Goal: Information Seeking & Learning: Find contact information

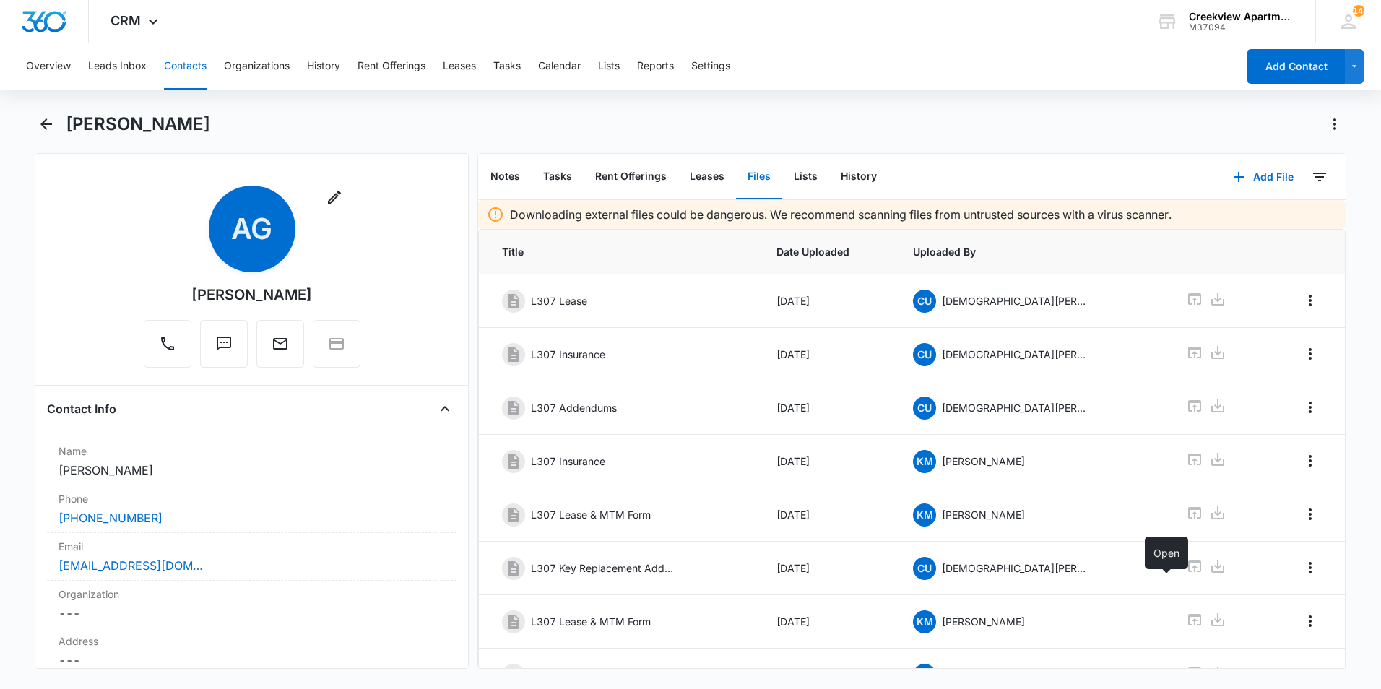
scroll to position [196, 0]
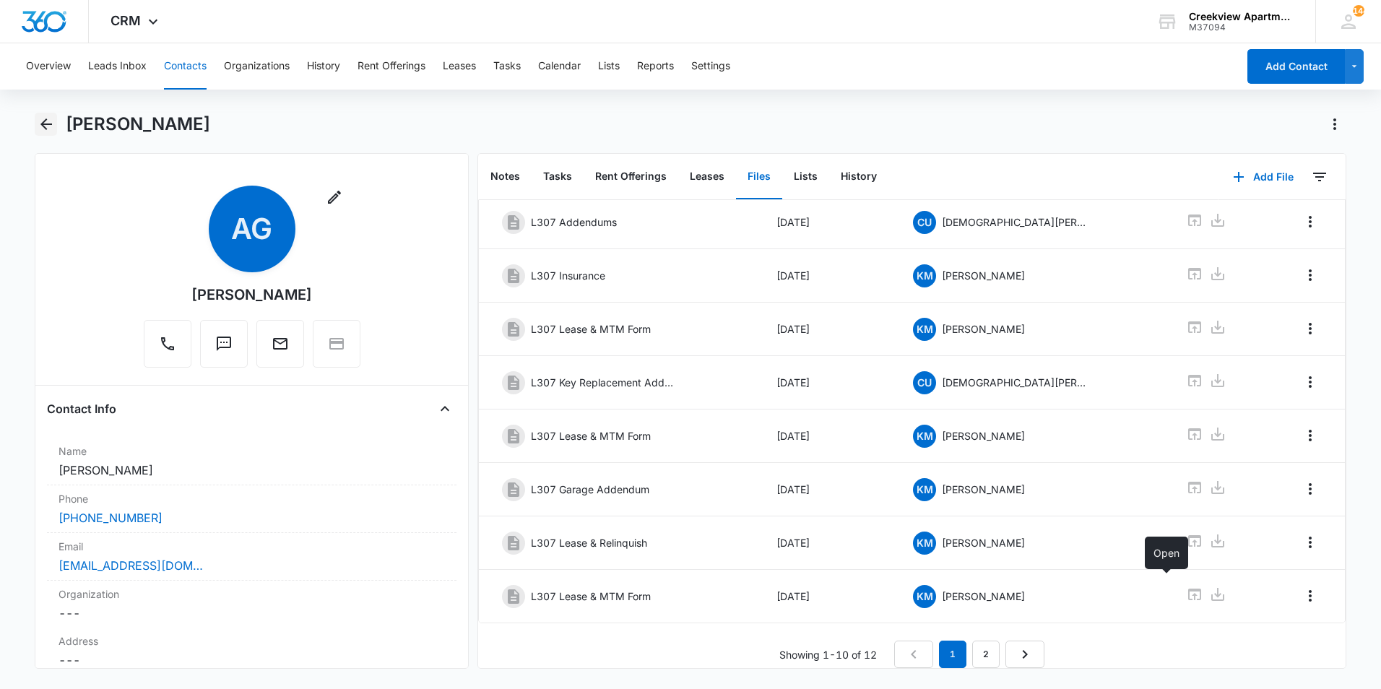
click at [44, 124] on icon "Back" at bounding box center [46, 124] width 12 height 12
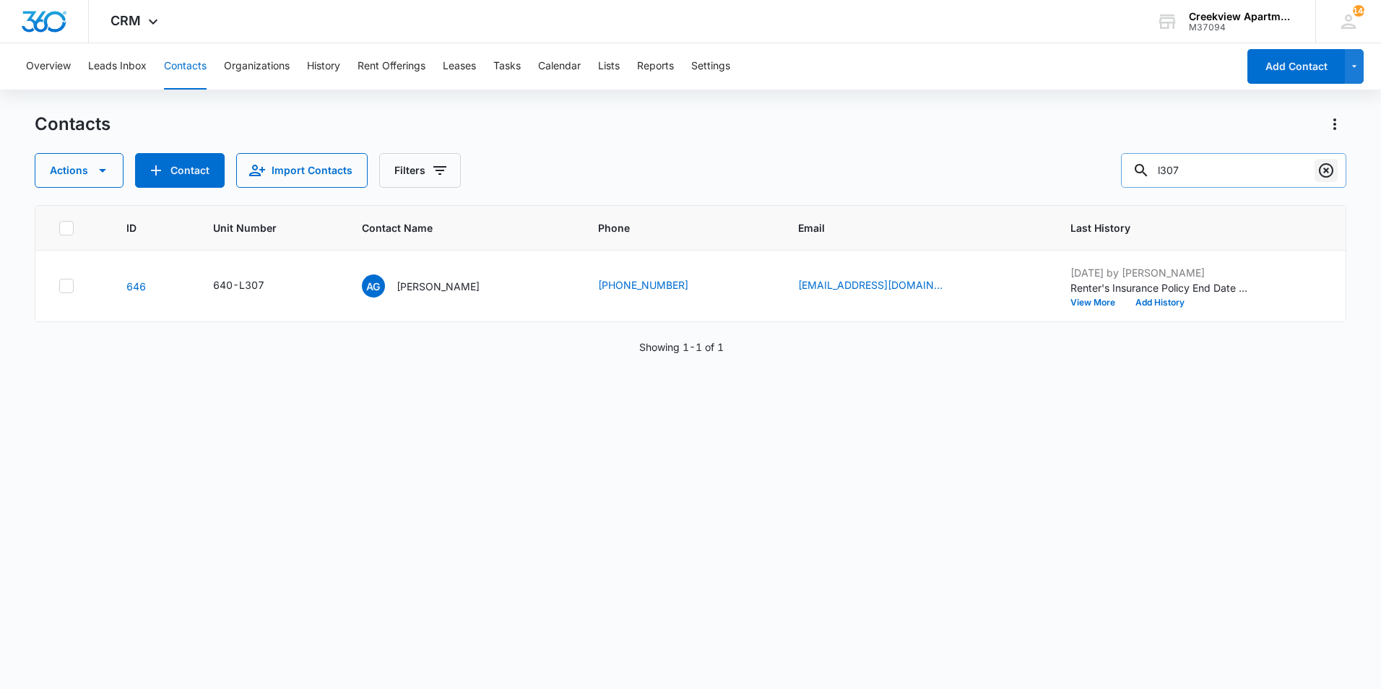
click at [1334, 170] on icon "Clear" at bounding box center [1325, 170] width 17 height 17
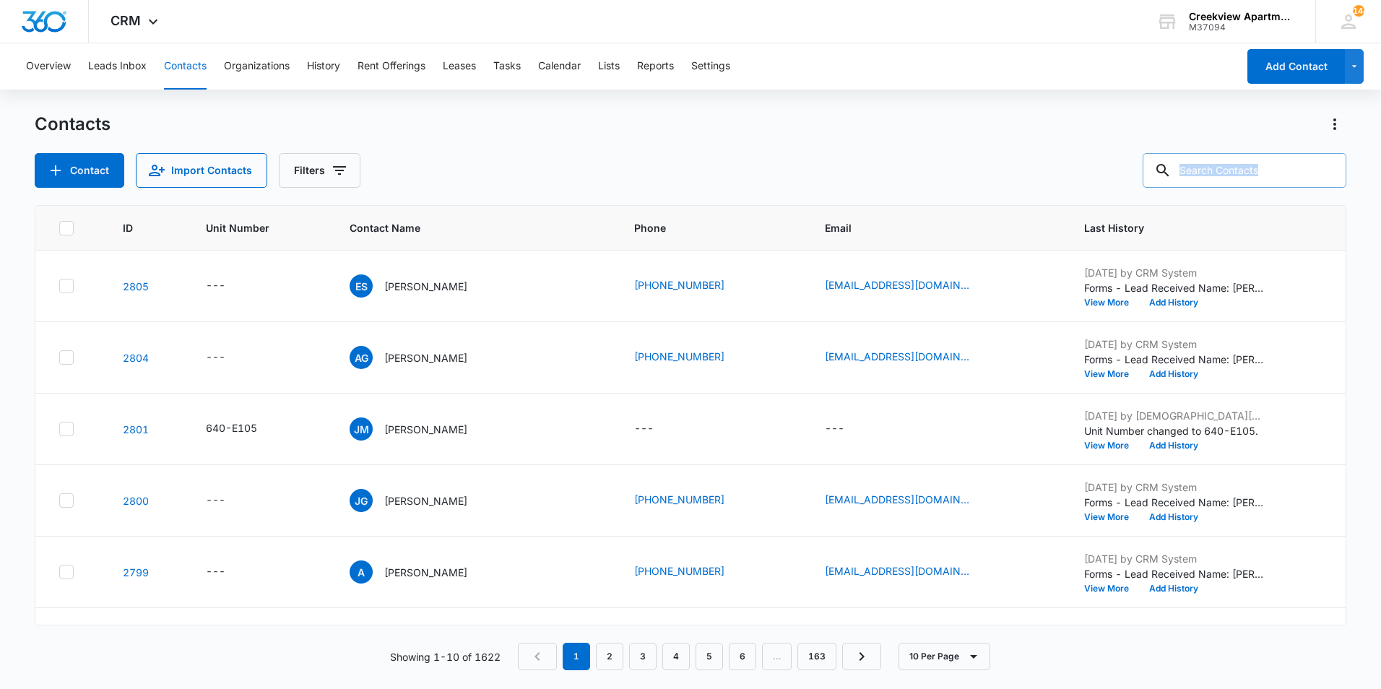
click at [1333, 170] on div at bounding box center [1325, 170] width 23 height 35
click at [1225, 179] on input "text" at bounding box center [1244, 170] width 204 height 35
type input "f200"
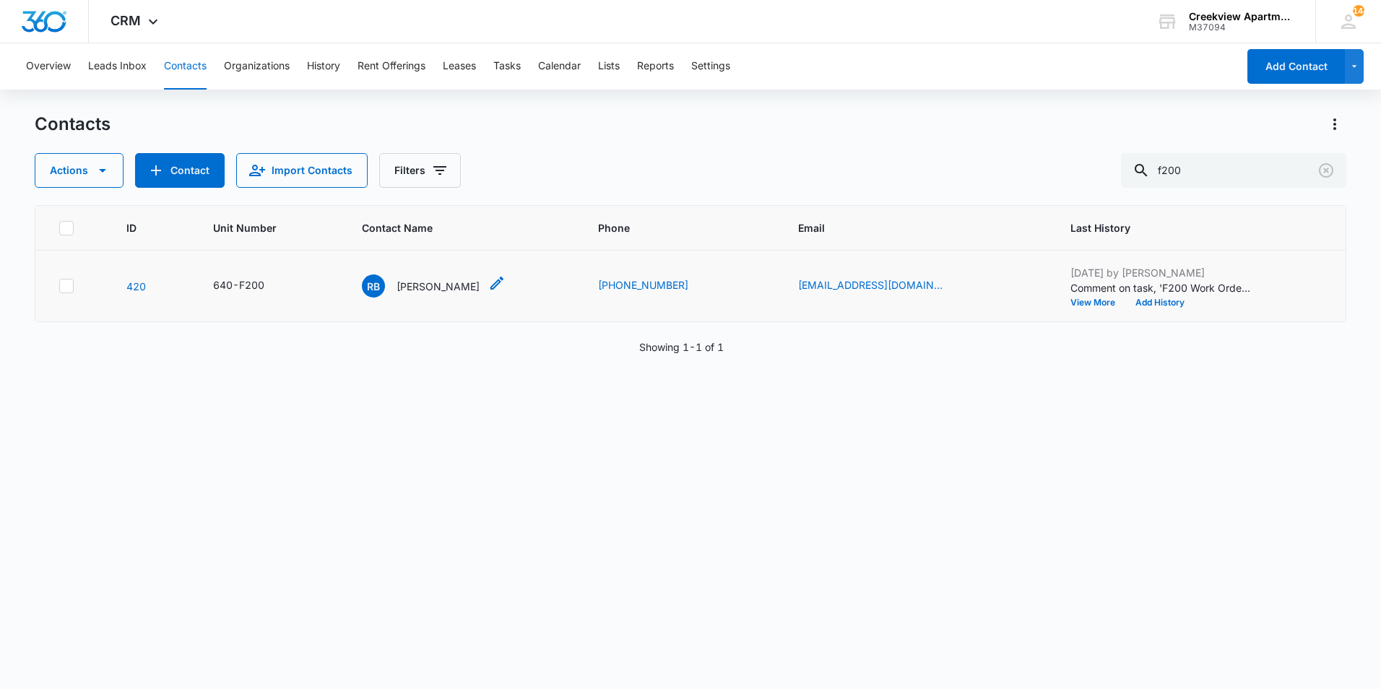
click at [441, 285] on p "[PERSON_NAME]" at bounding box center [437, 286] width 83 height 15
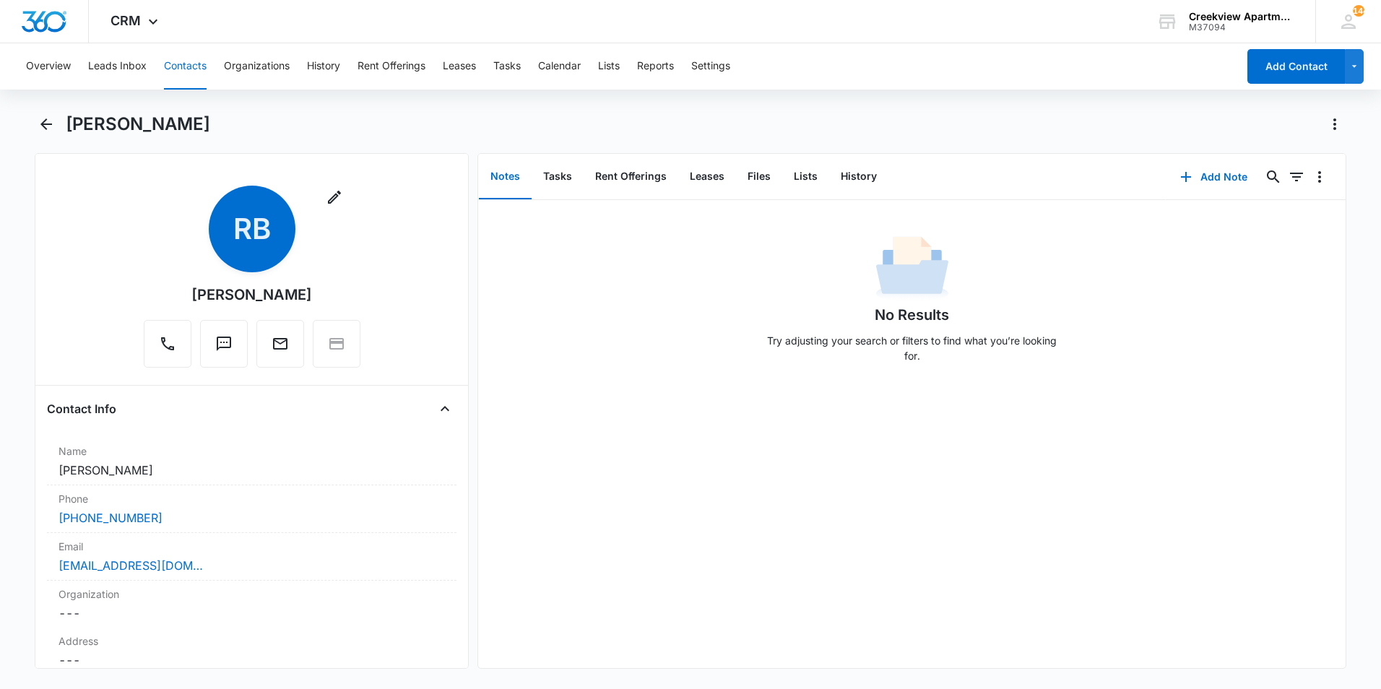
drag, startPoint x: 316, startPoint y: 287, endPoint x: 146, endPoint y: 293, distance: 169.8
click at [146, 293] on div "Remove RB [PERSON_NAME]" at bounding box center [252, 277] width 217 height 182
click at [324, 294] on div "Remove RB [PERSON_NAME]" at bounding box center [252, 277] width 217 height 182
click at [301, 295] on div "[PERSON_NAME]" at bounding box center [251, 295] width 121 height 22
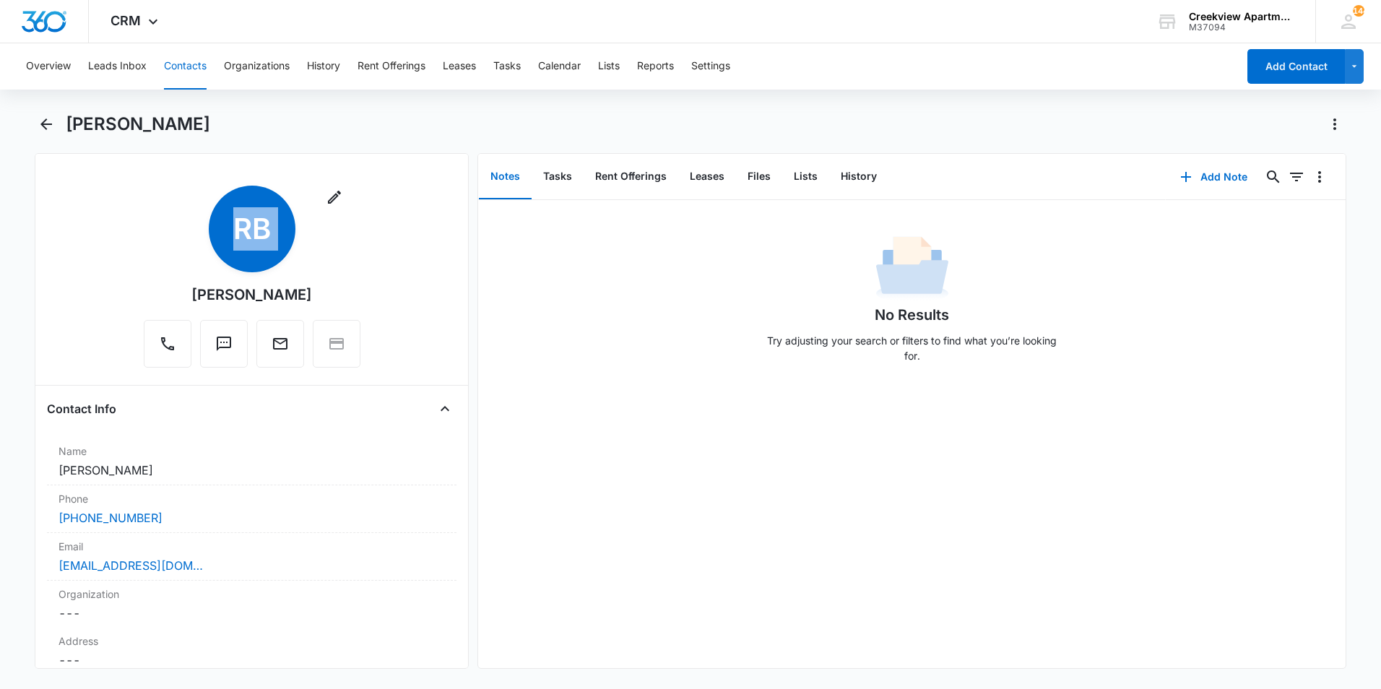
click at [301, 295] on div "[PERSON_NAME]" at bounding box center [251, 295] width 121 height 22
copy div "Remove RB"
click at [50, 127] on icon "Back" at bounding box center [46, 124] width 17 height 17
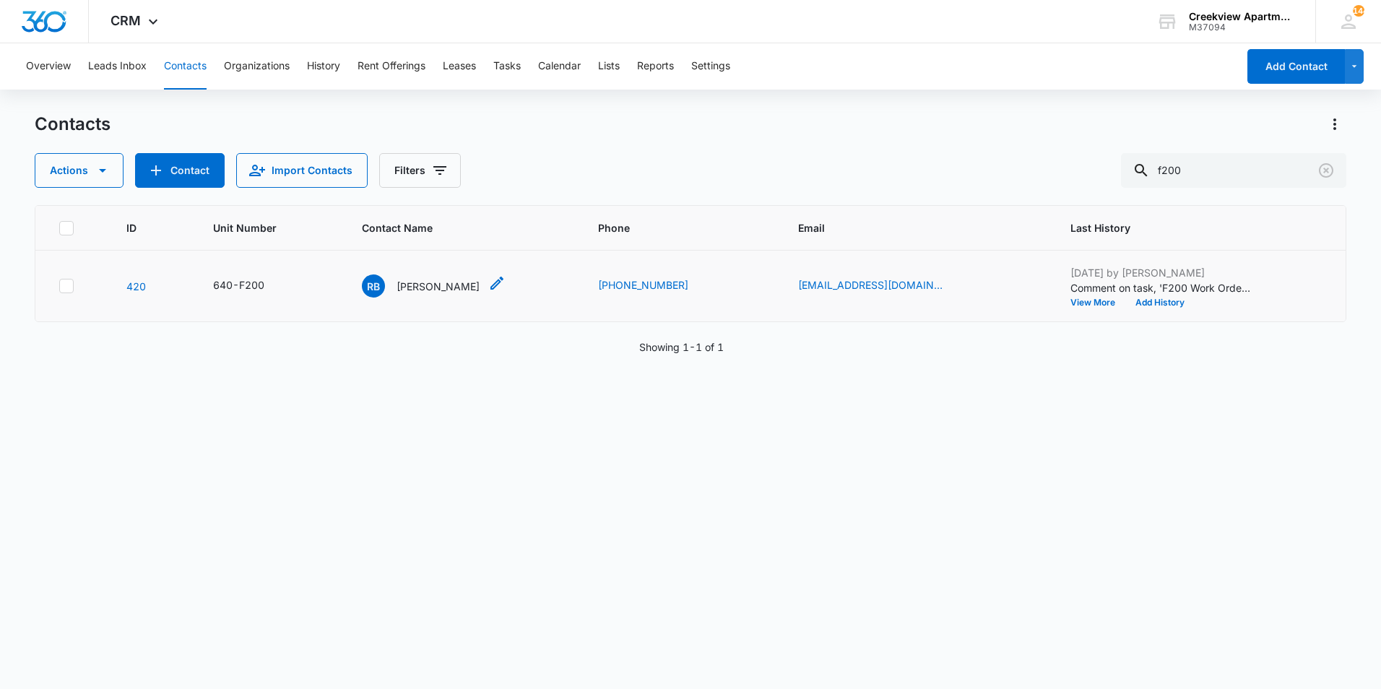
click at [471, 284] on p "[PERSON_NAME]" at bounding box center [437, 286] width 83 height 15
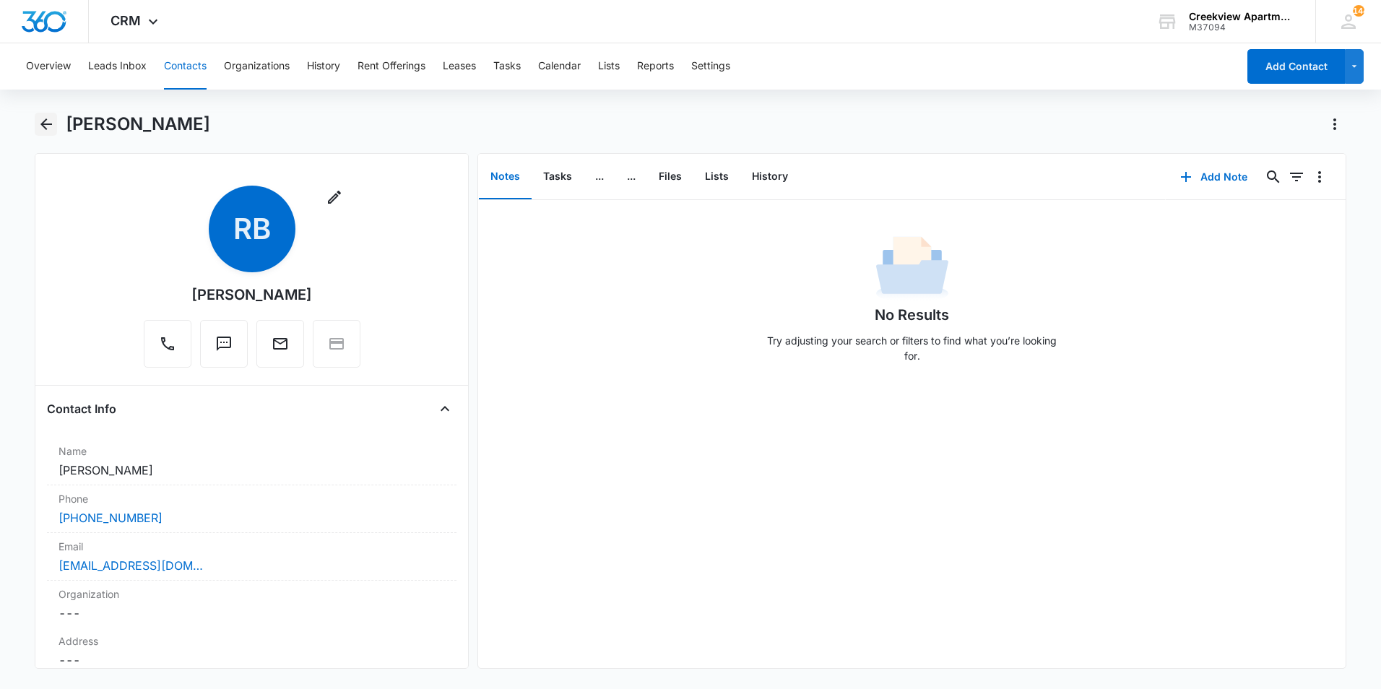
click at [38, 132] on icon "Back" at bounding box center [46, 124] width 17 height 17
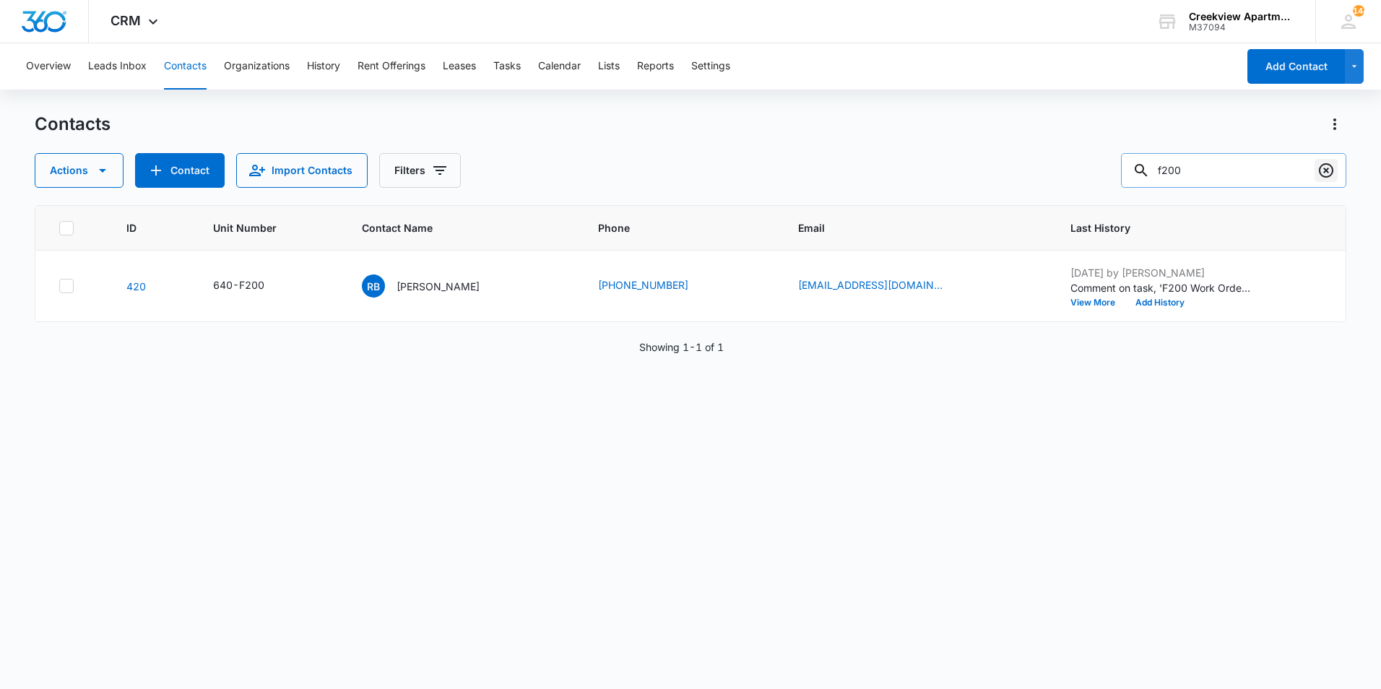
click at [1325, 173] on icon "Clear" at bounding box center [1325, 170] width 17 height 17
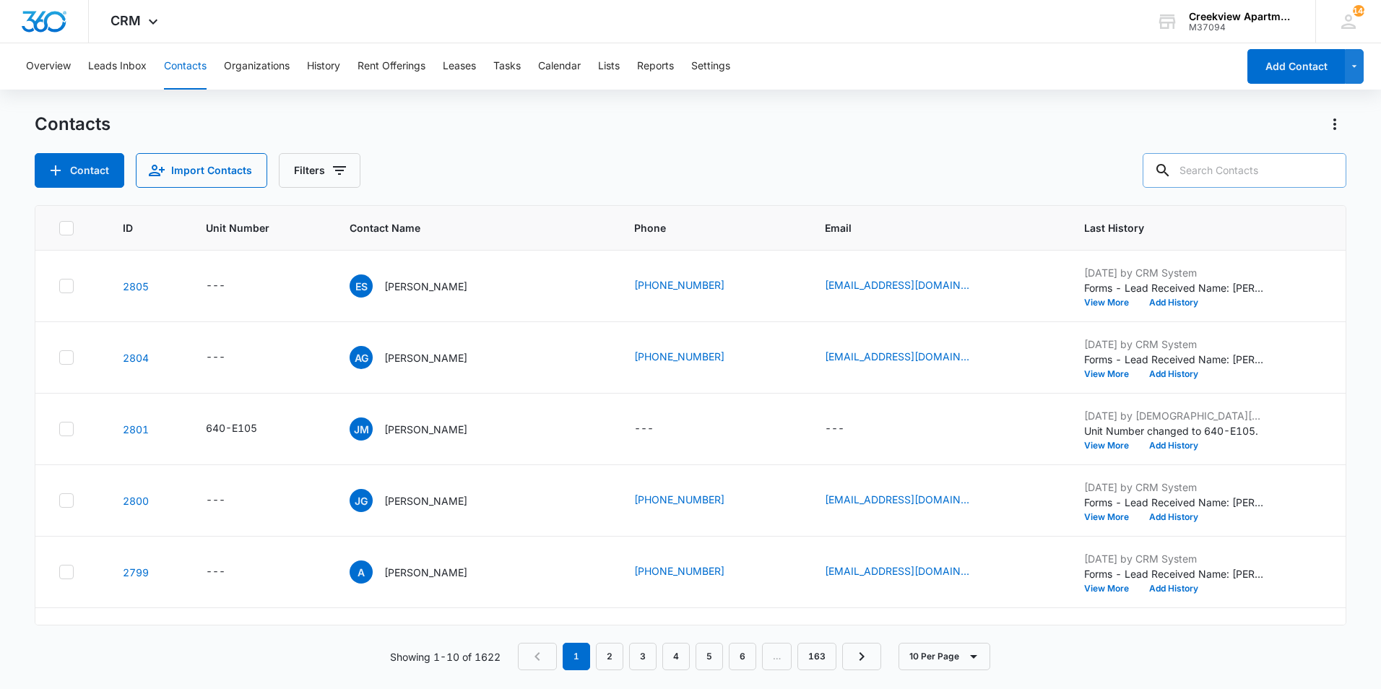
click at [1262, 174] on input "text" at bounding box center [1244, 170] width 204 height 35
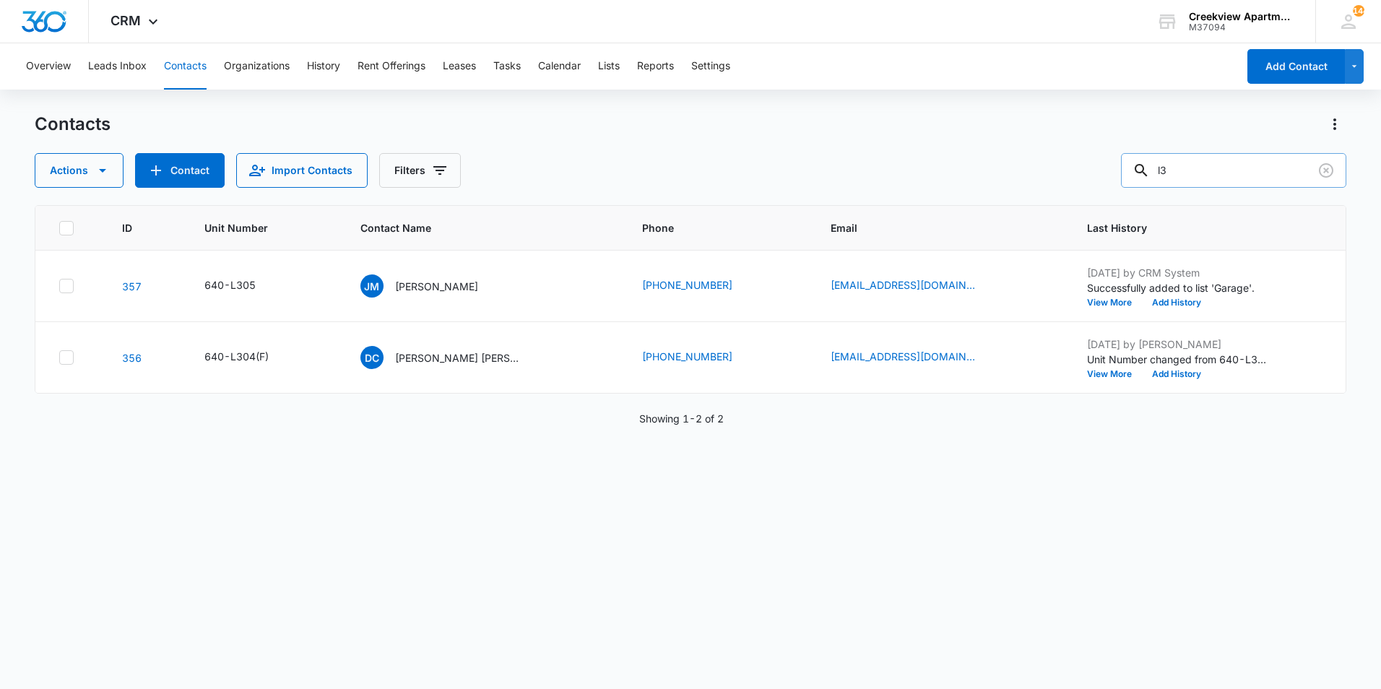
type input "l"
type input "[PERSON_NAME]"
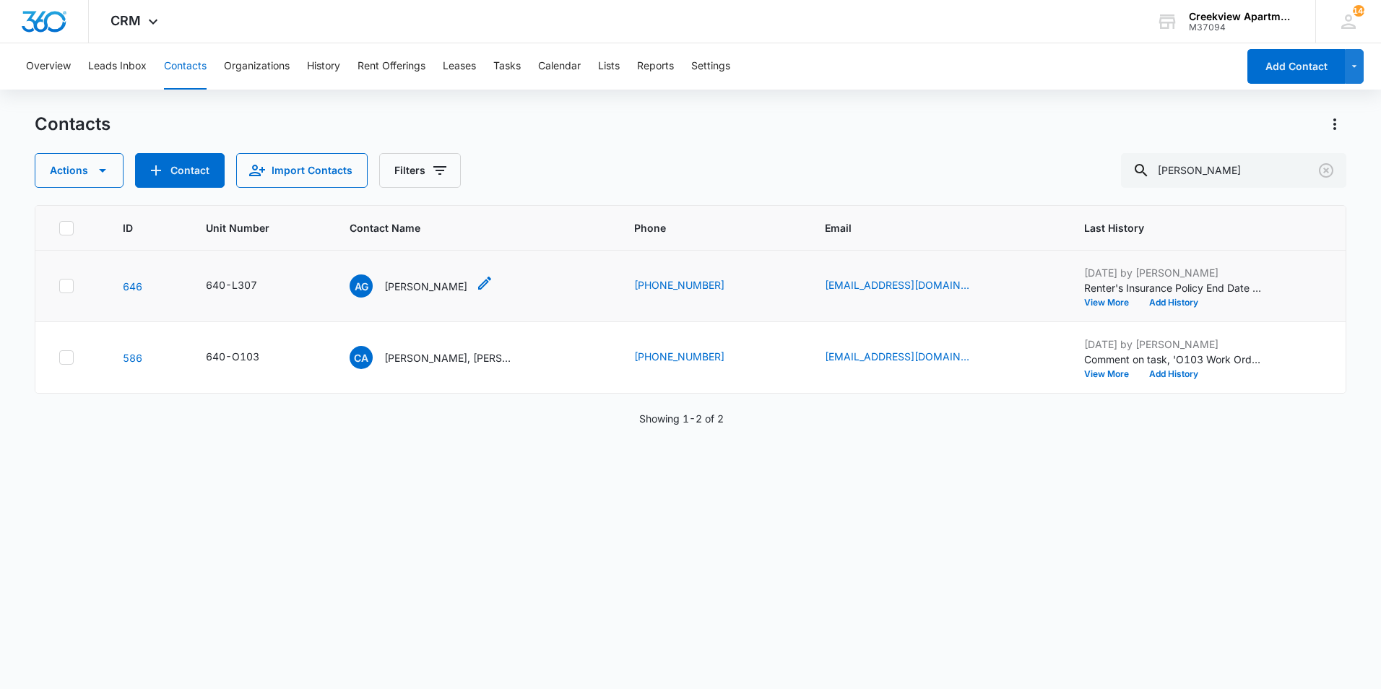
click at [434, 281] on p "[PERSON_NAME]" at bounding box center [425, 286] width 83 height 15
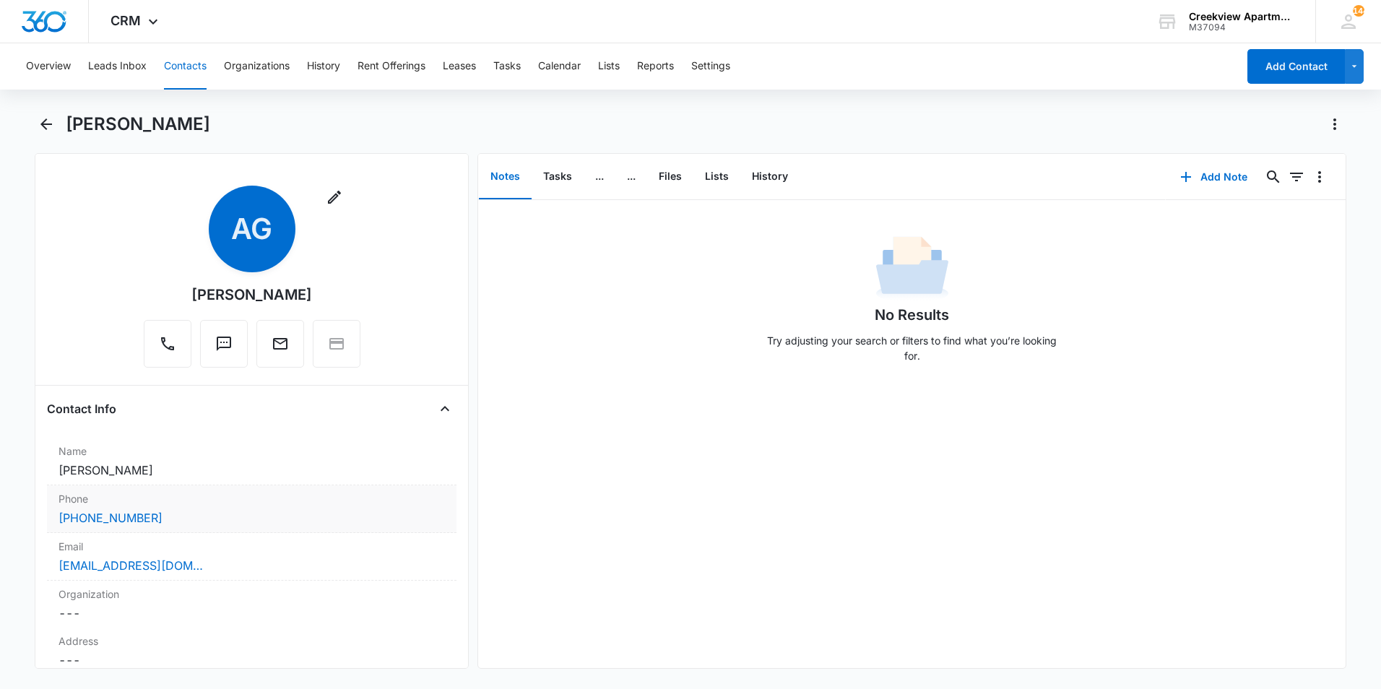
click at [182, 521] on div "[PHONE_NUMBER]" at bounding box center [251, 517] width 386 height 17
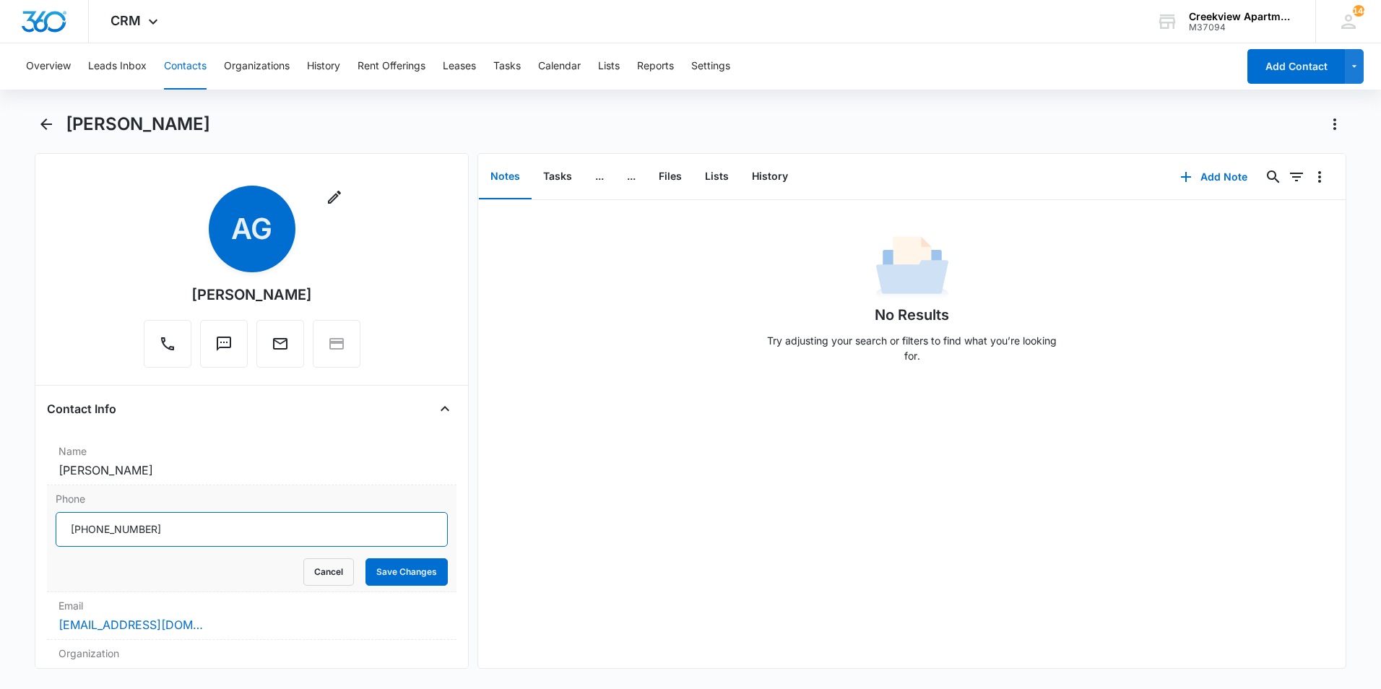
click at [170, 517] on input "Phone" at bounding box center [252, 529] width 392 height 35
drag, startPoint x: 589, startPoint y: 495, endPoint x: 1106, endPoint y: 246, distance: 573.9
click at [595, 494] on div "No Results Try adjusting your search or filters to find what you’re looking for." at bounding box center [911, 434] width 867 height 468
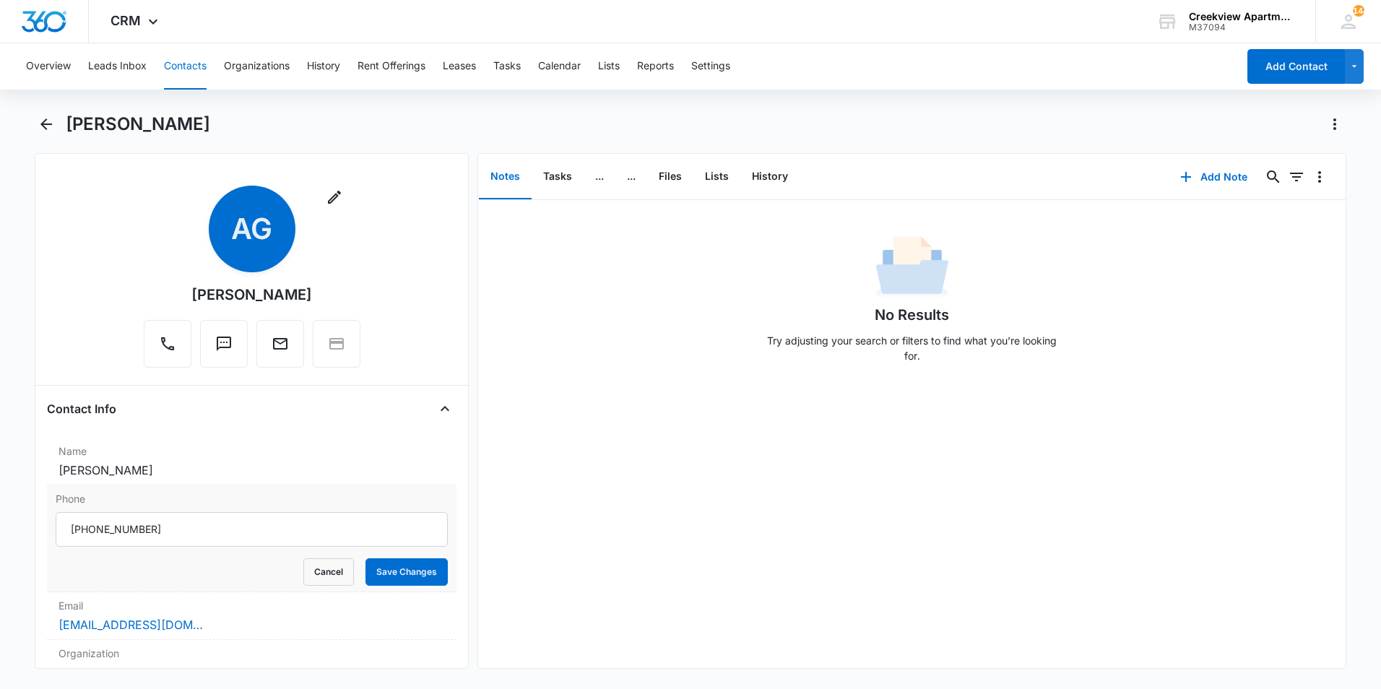
click at [1136, 90] on div "Overview Leads Inbox Contacts Organizations History Rent Offerings Leases Tasks…" at bounding box center [690, 364] width 1381 height 643
click at [53, 123] on icon "Back" at bounding box center [46, 124] width 17 height 17
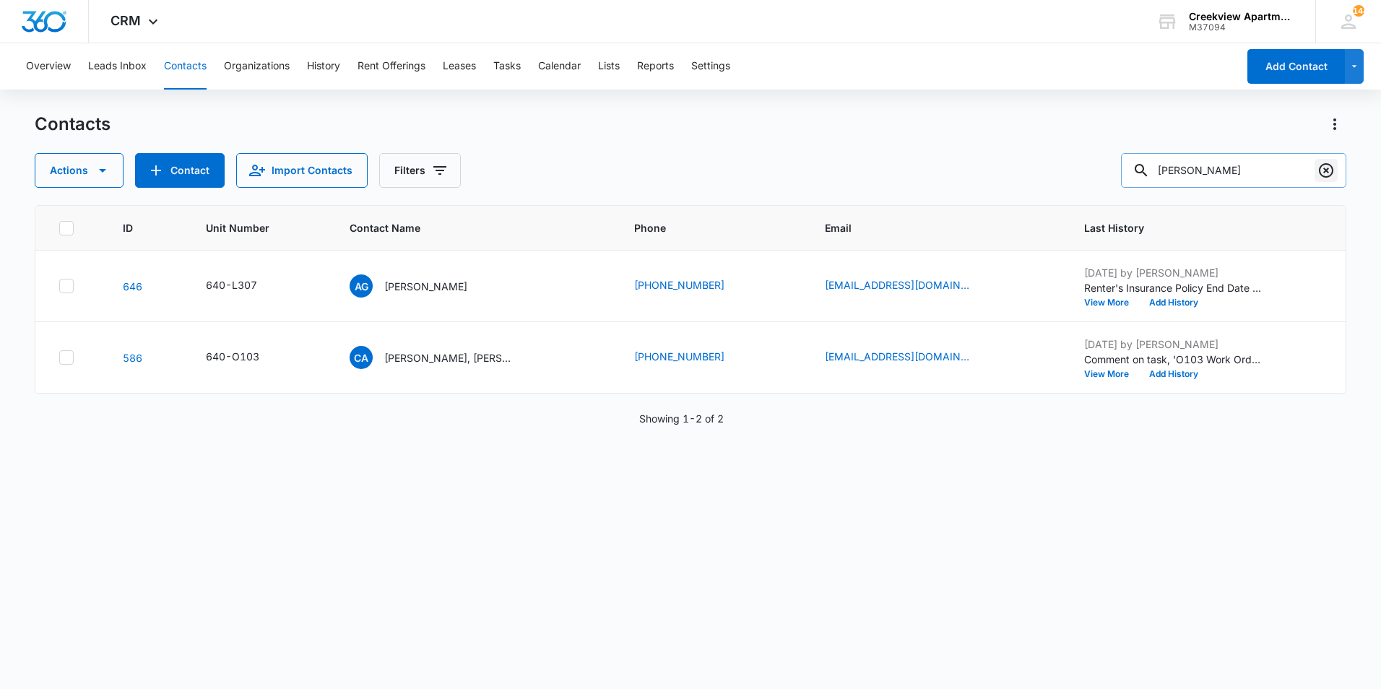
click at [1331, 168] on icon "Clear" at bounding box center [1325, 170] width 17 height 17
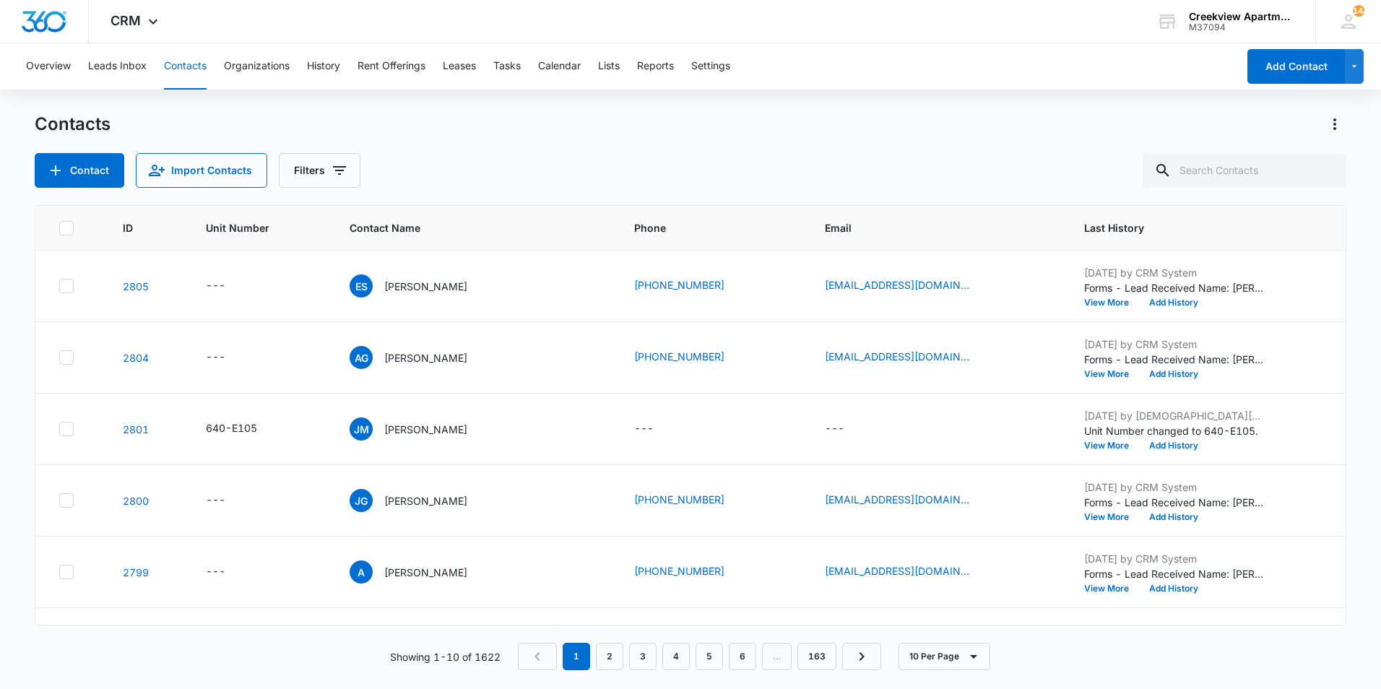
drag, startPoint x: 841, startPoint y: 132, endPoint x: 837, endPoint y: 119, distance: 13.7
click at [843, 130] on div "Contacts" at bounding box center [690, 124] width 1311 height 23
click at [1353, 29] on icon at bounding box center [1348, 22] width 22 height 22
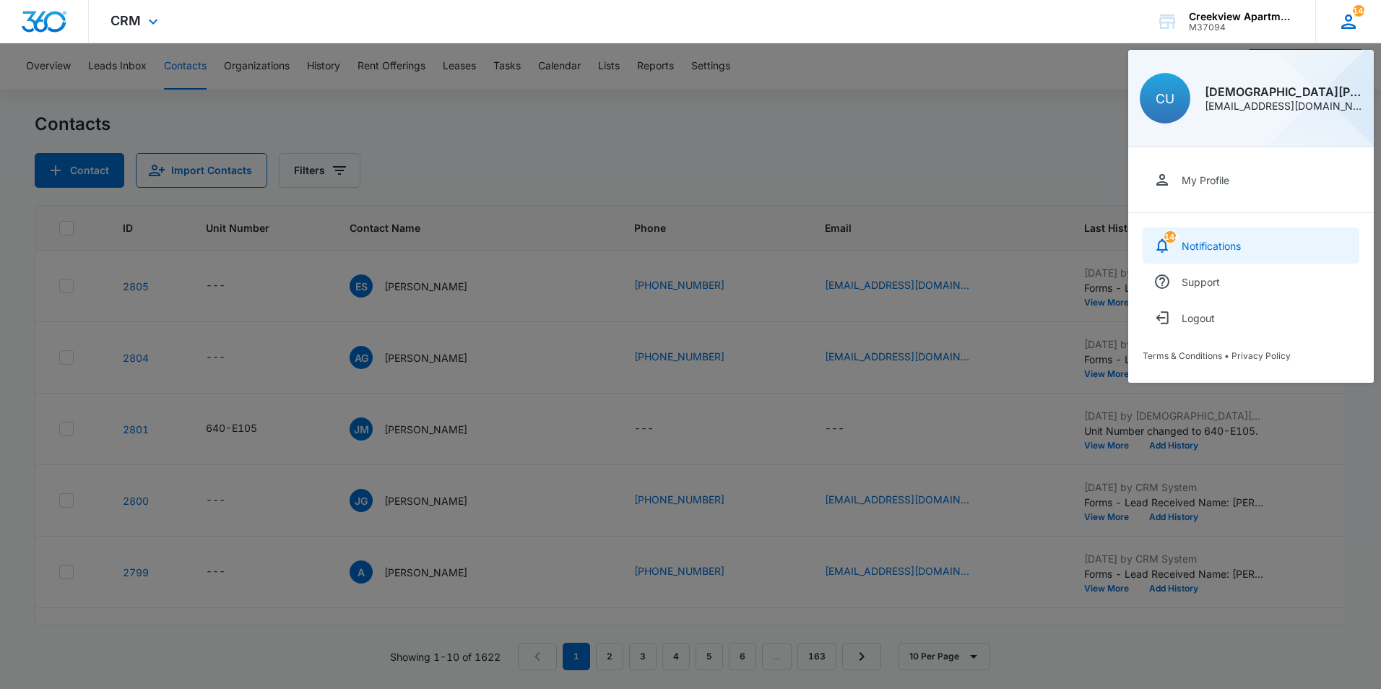
click at [1244, 250] on link "144 Notifications" at bounding box center [1250, 245] width 217 height 36
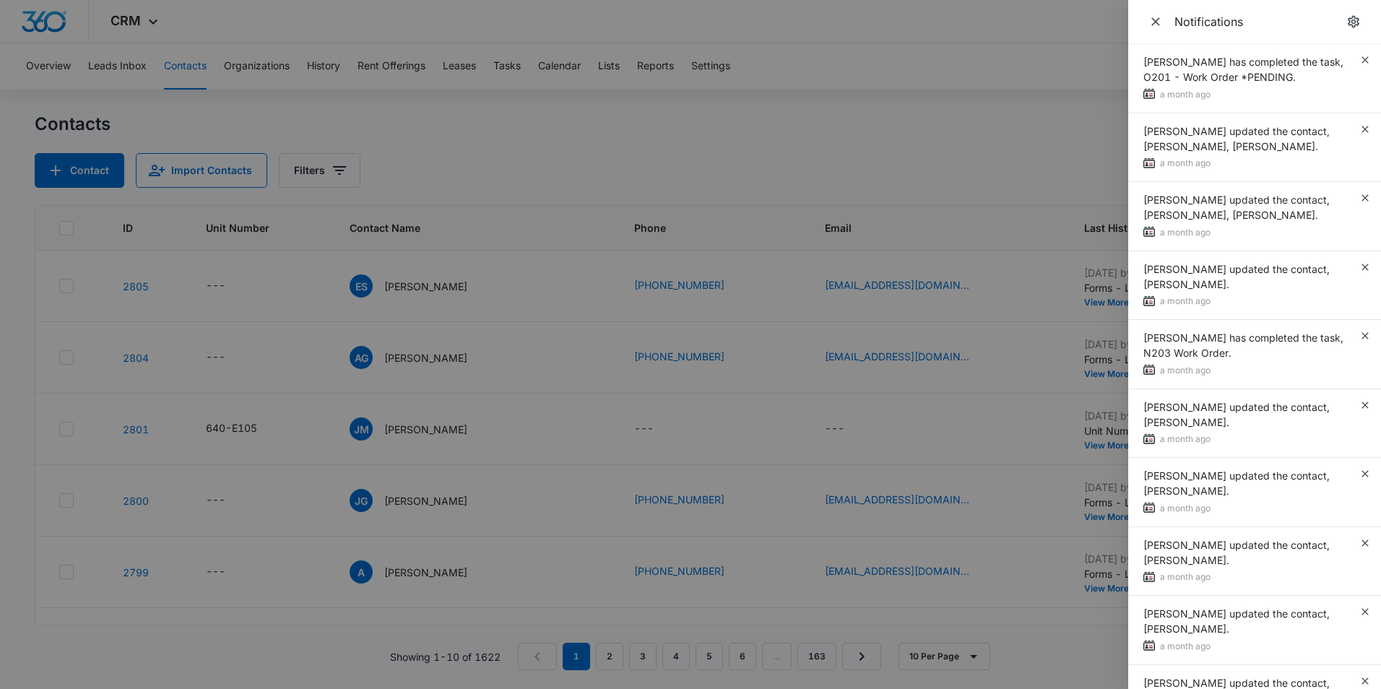
click at [1056, 157] on div at bounding box center [690, 344] width 1381 height 689
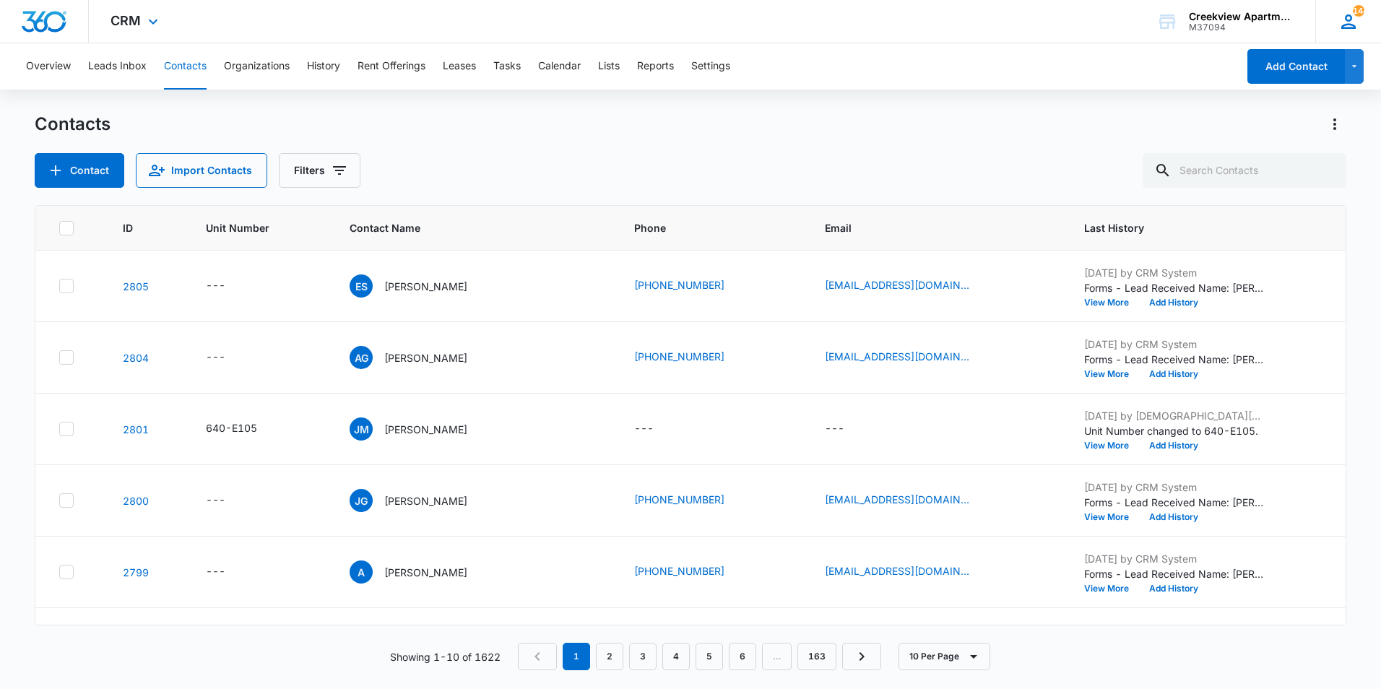
click at [1363, 20] on div "144 CU [DEMOGRAPHIC_DATA][PERSON_NAME] [EMAIL_ADDRESS][DOMAIN_NAME] My Profile …" at bounding box center [1348, 21] width 66 height 43
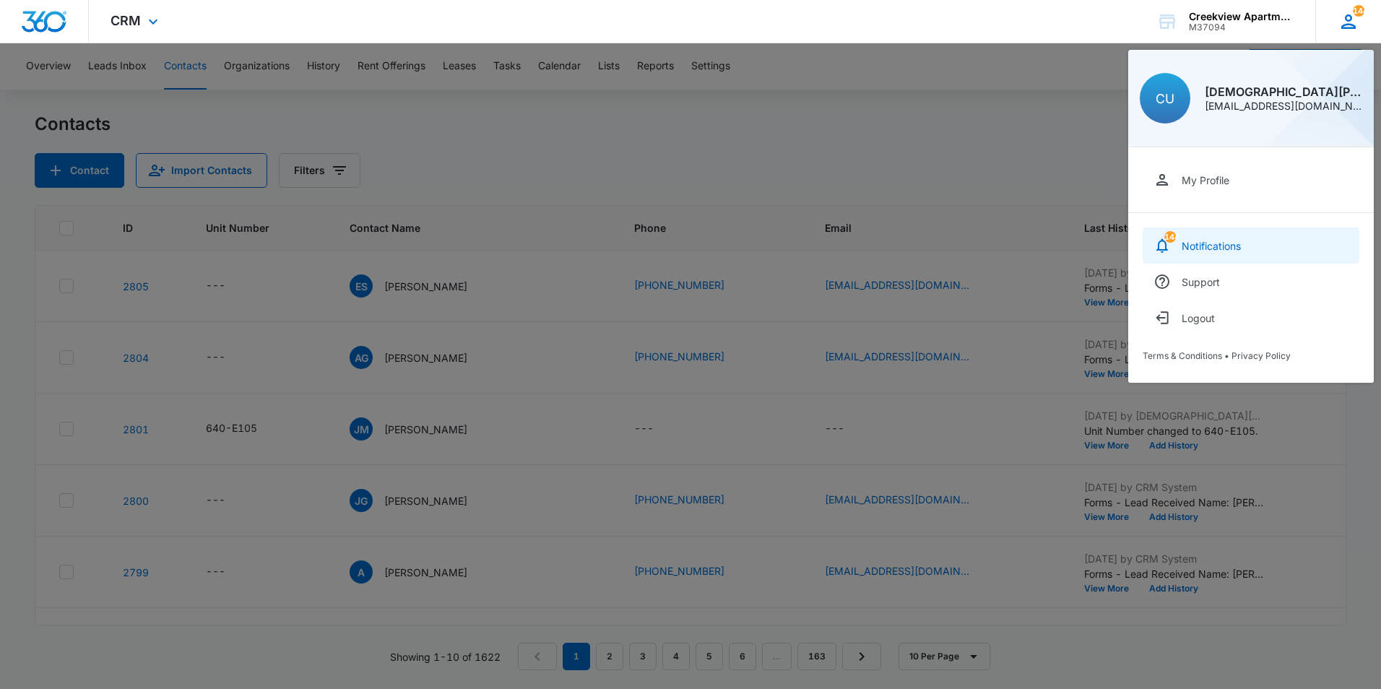
click at [1182, 235] on link "144 Notifications" at bounding box center [1250, 245] width 217 height 36
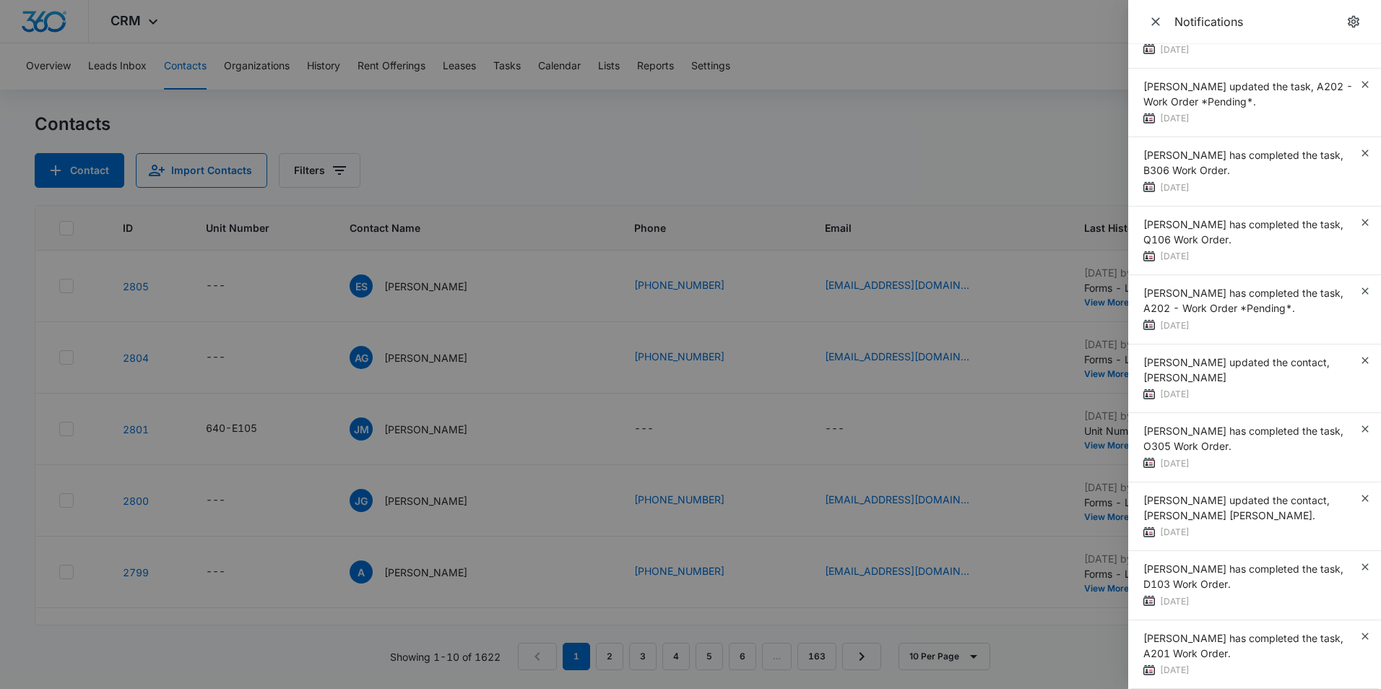
scroll to position [9103, 0]
click at [1147, 26] on span "Close" at bounding box center [1155, 22] width 20 height 20
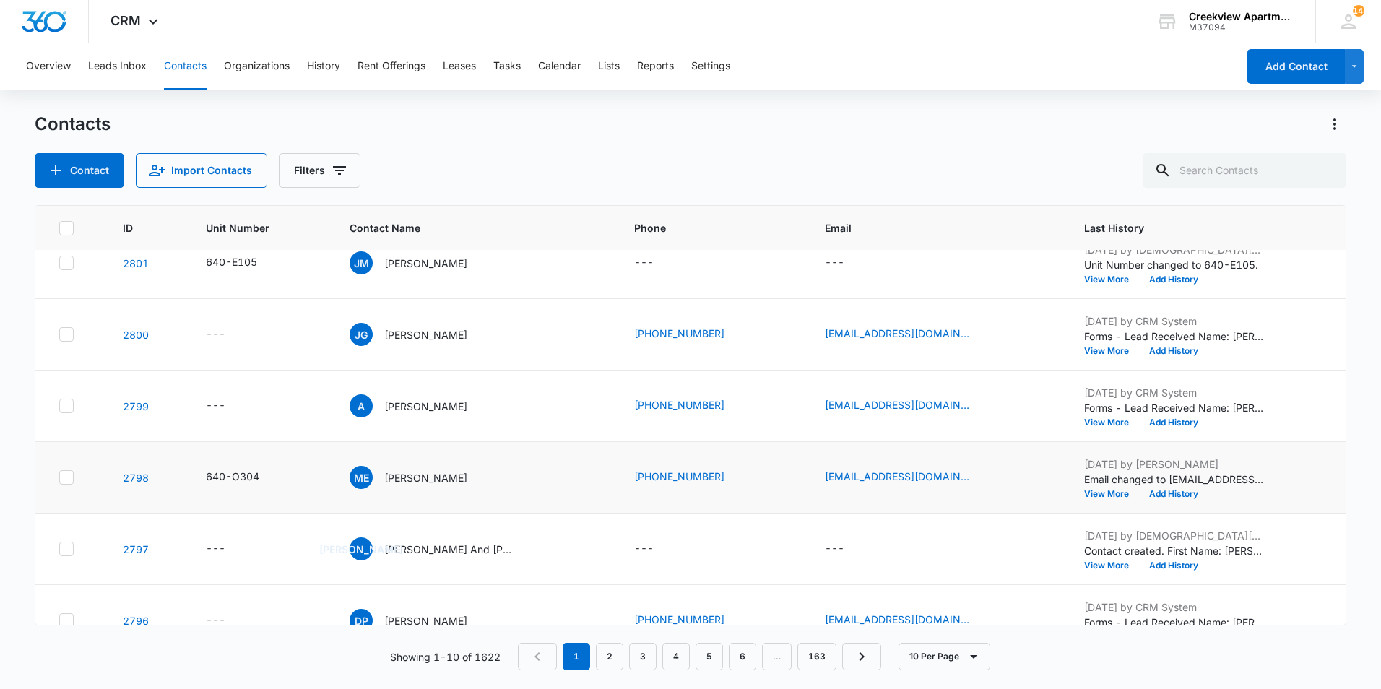
scroll to position [51, 0]
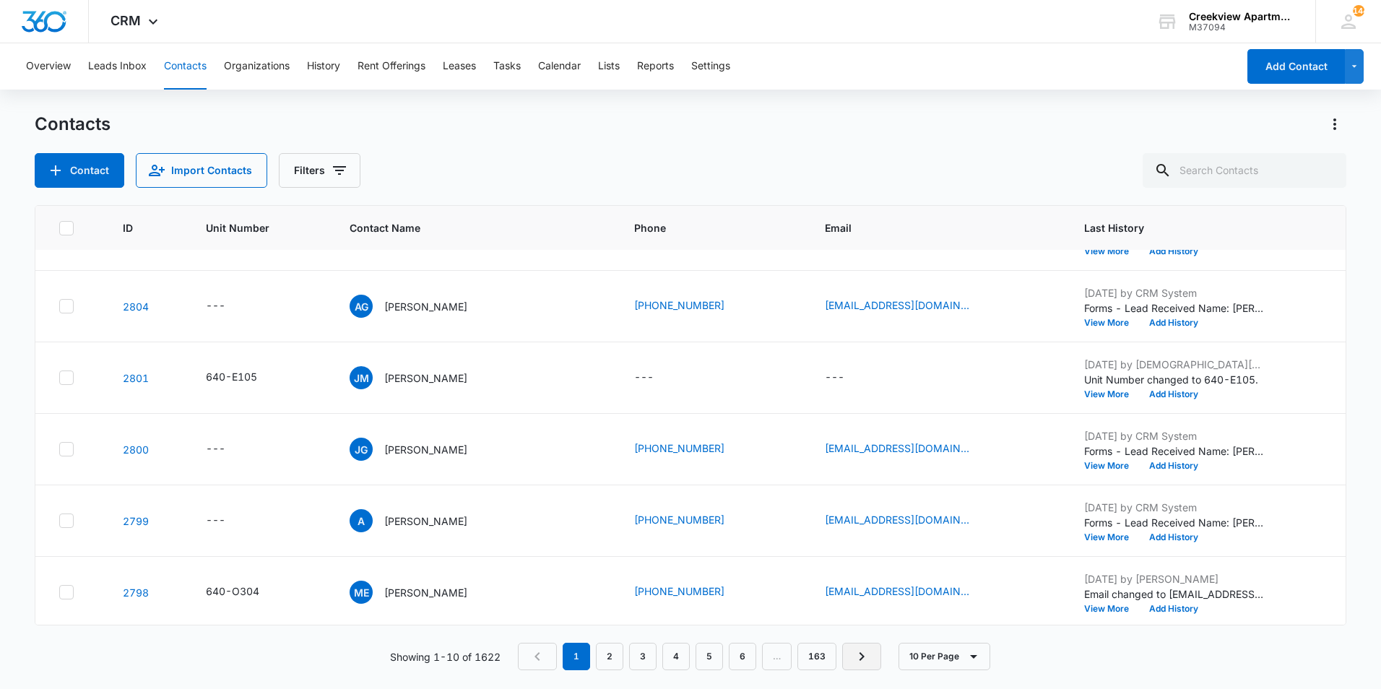
click at [870, 659] on icon "Next Page" at bounding box center [861, 656] width 17 height 17
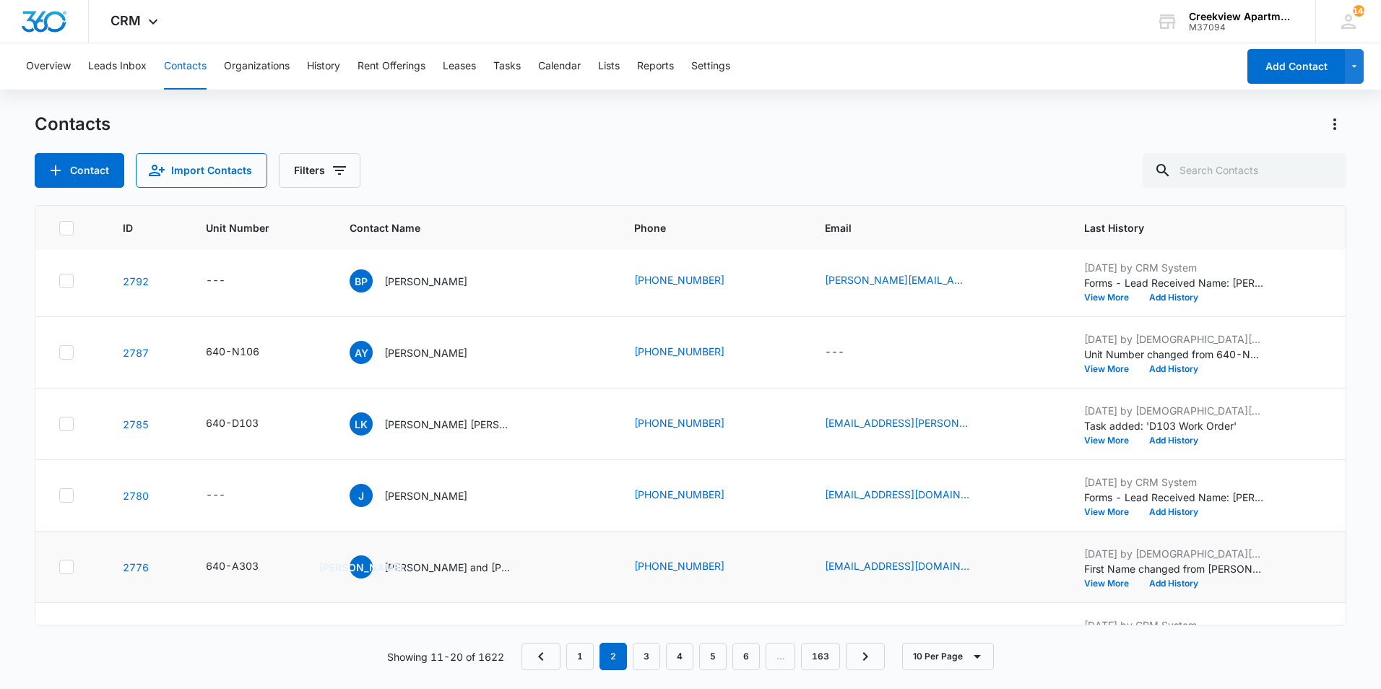
scroll to position [0, 0]
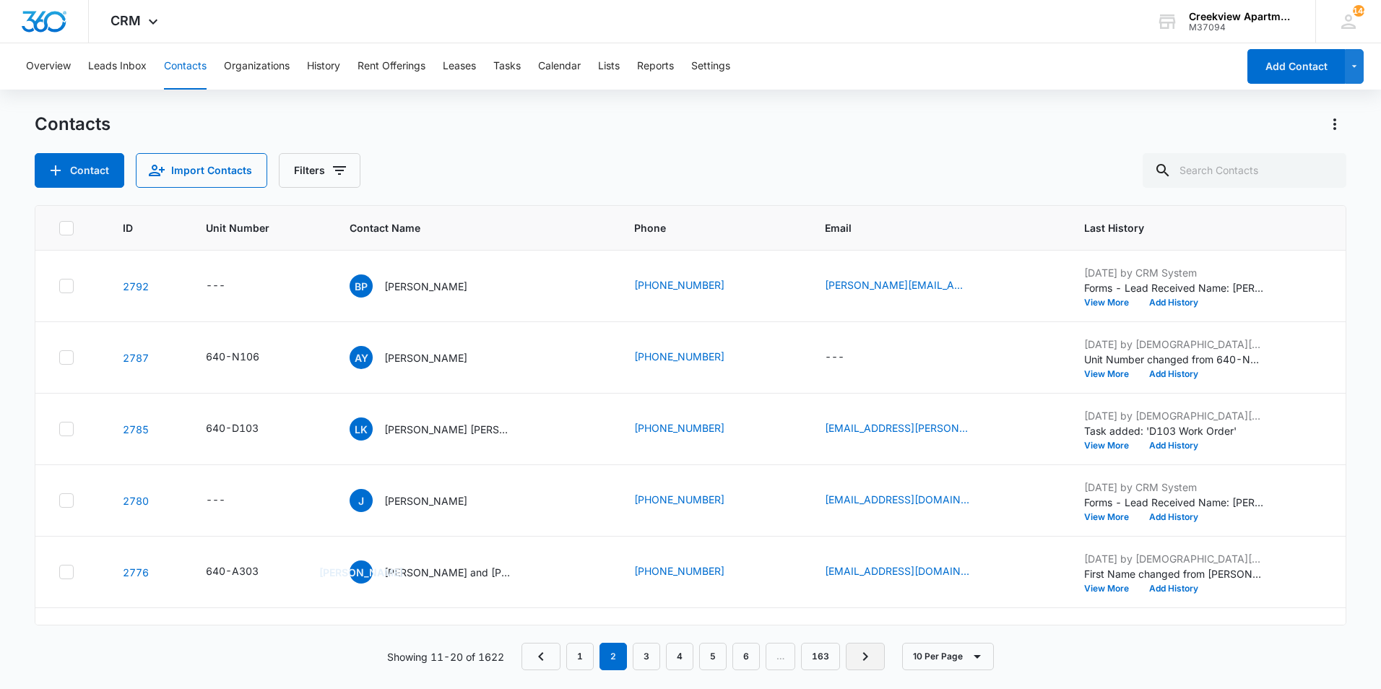
click at [863, 651] on icon "Next Page" at bounding box center [864, 656] width 17 height 17
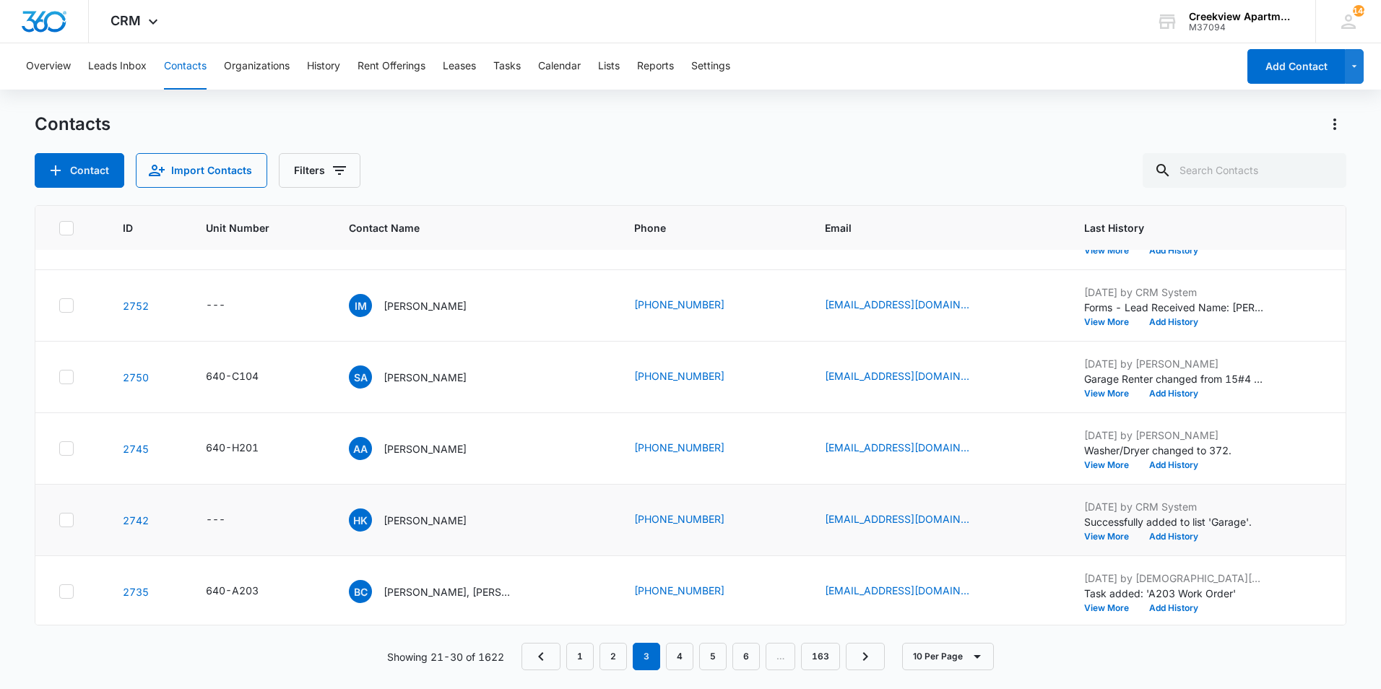
scroll to position [340, 0]
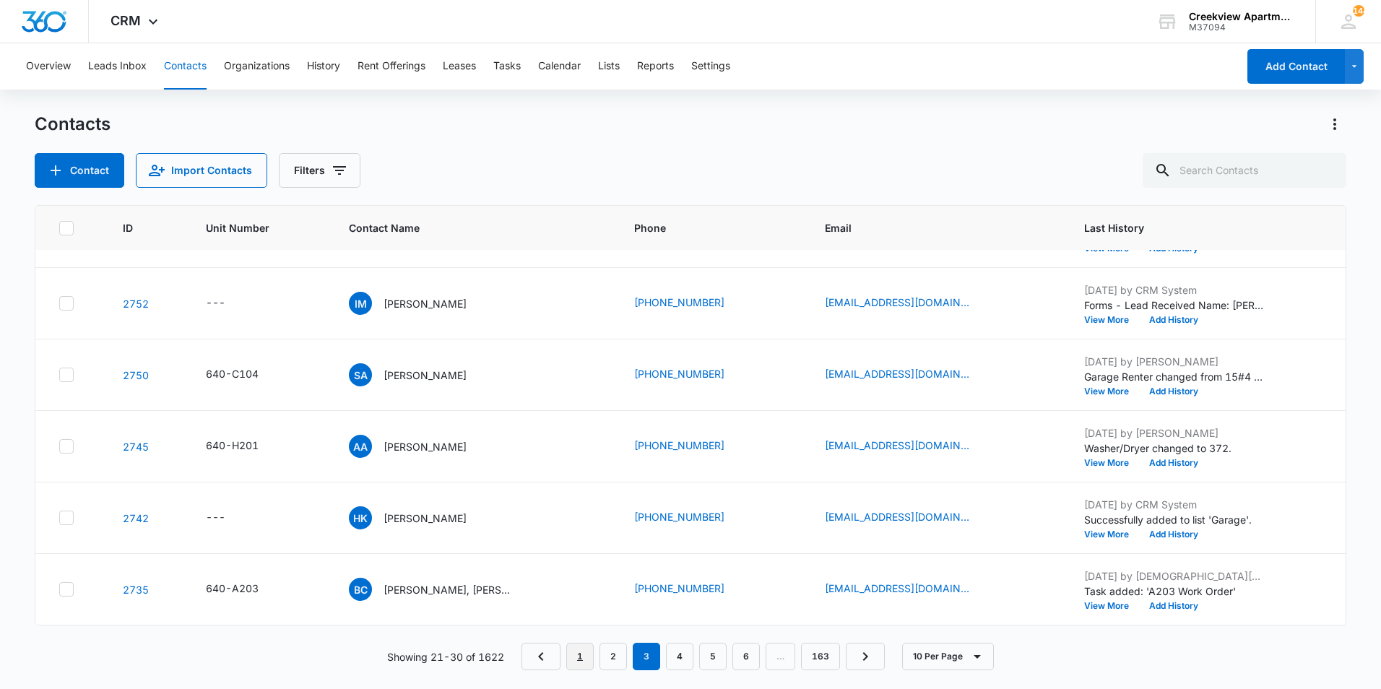
click at [587, 661] on link "1" at bounding box center [579, 656] width 27 height 27
